Goal: Navigation & Orientation: Find specific page/section

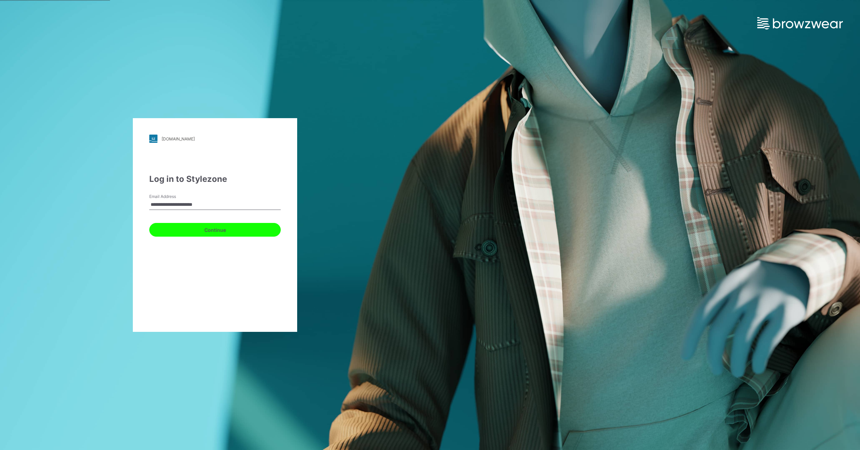
click at [198, 230] on button "Continue" at bounding box center [214, 230] width 131 height 14
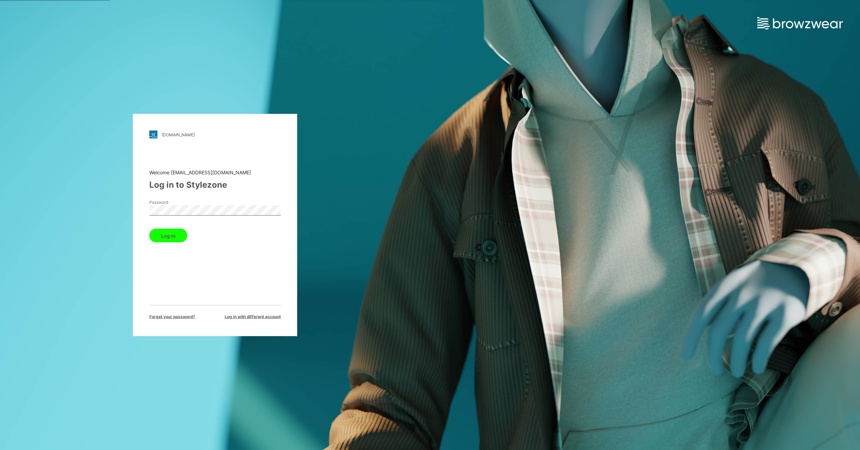
click at [176, 234] on button "Log in" at bounding box center [168, 236] width 38 height 14
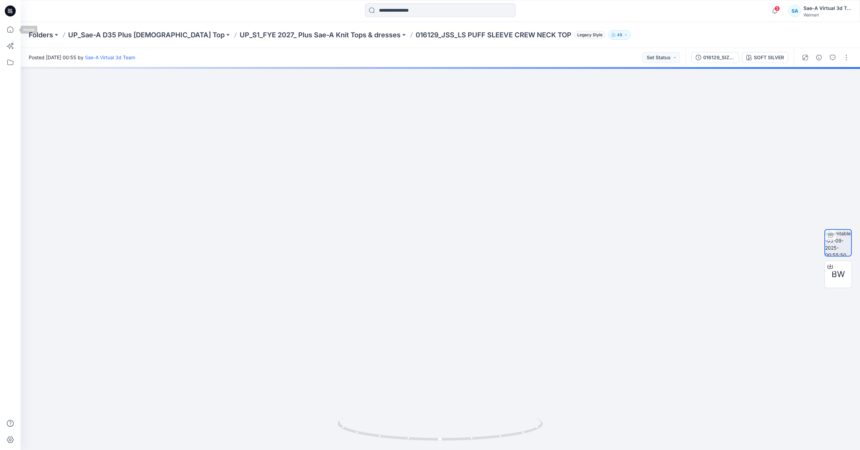
drag, startPoint x: 14, startPoint y: 30, endPoint x: 0, endPoint y: 29, distance: 13.7
click at [14, 30] on icon at bounding box center [10, 29] width 15 height 15
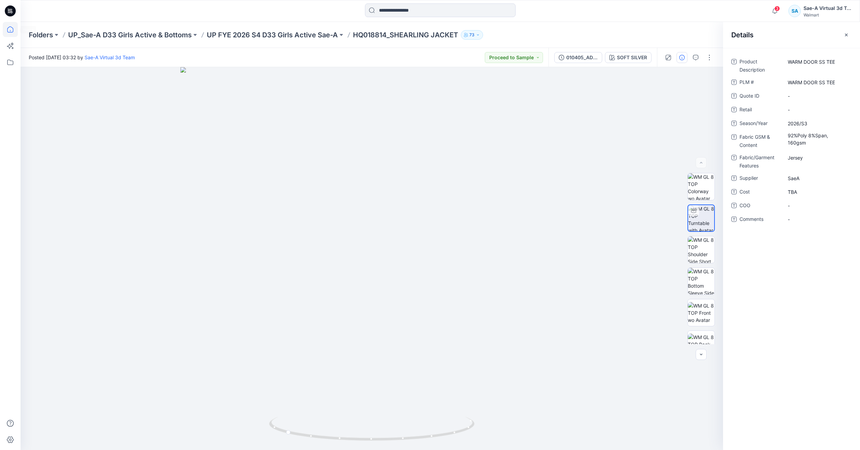
click at [10, 37] on icon at bounding box center [10, 29] width 15 height 15
